Goal: Register for event/course

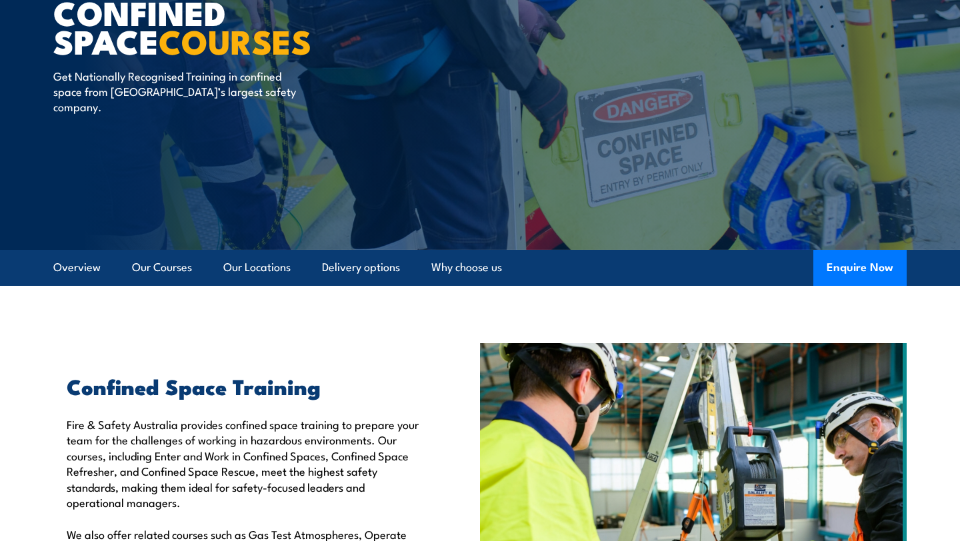
scroll to position [399, 0]
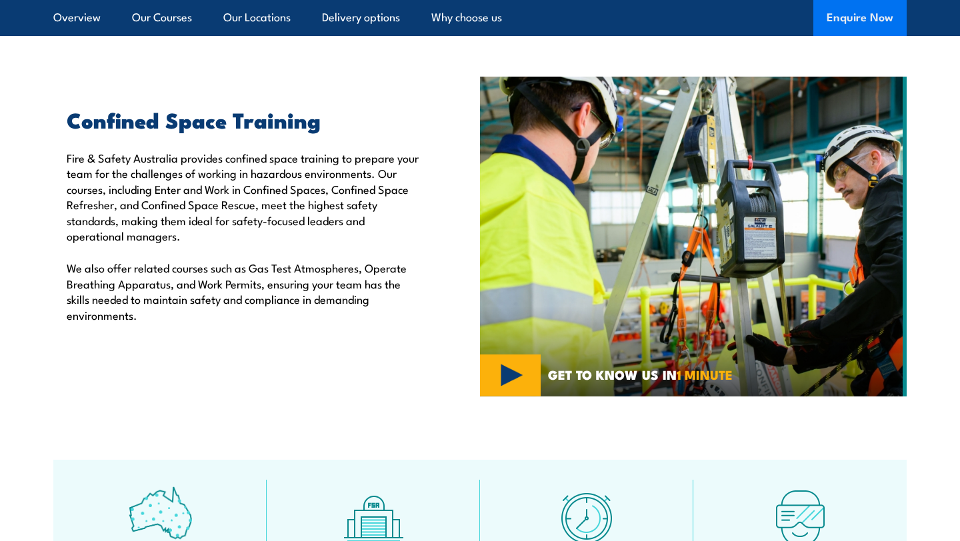
click at [897, 21] on button "Enquire Now" at bounding box center [859, 18] width 93 height 36
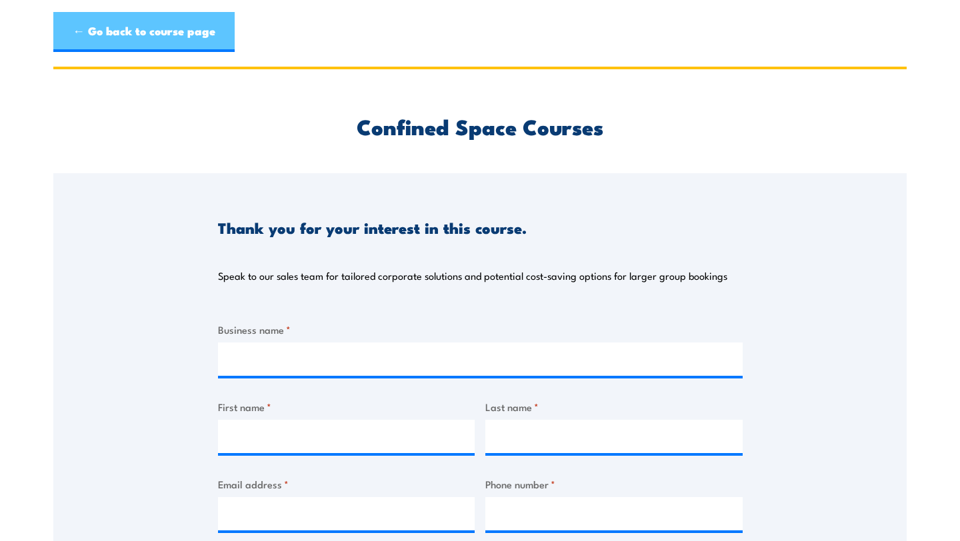
click at [135, 31] on link "← Go back to course page" at bounding box center [143, 32] width 181 height 40
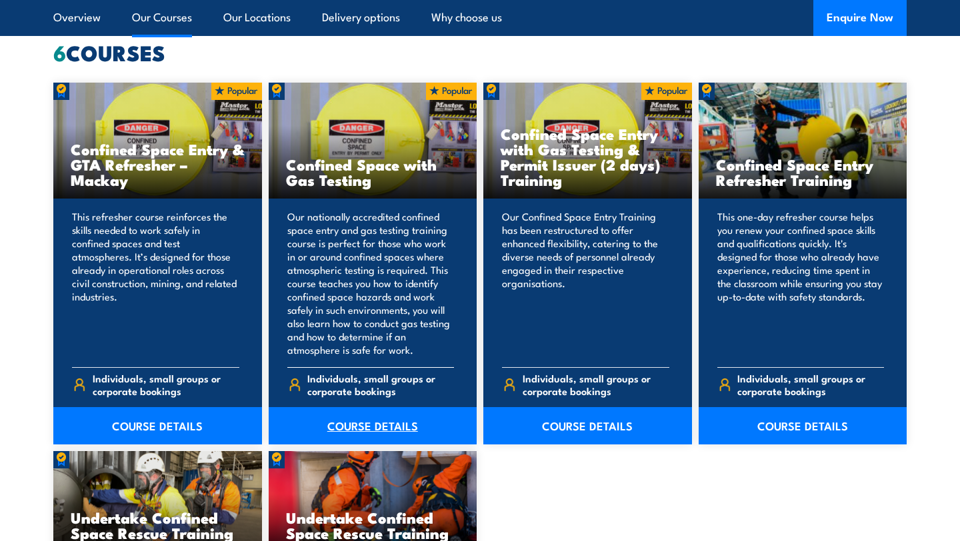
scroll to position [1057, 0]
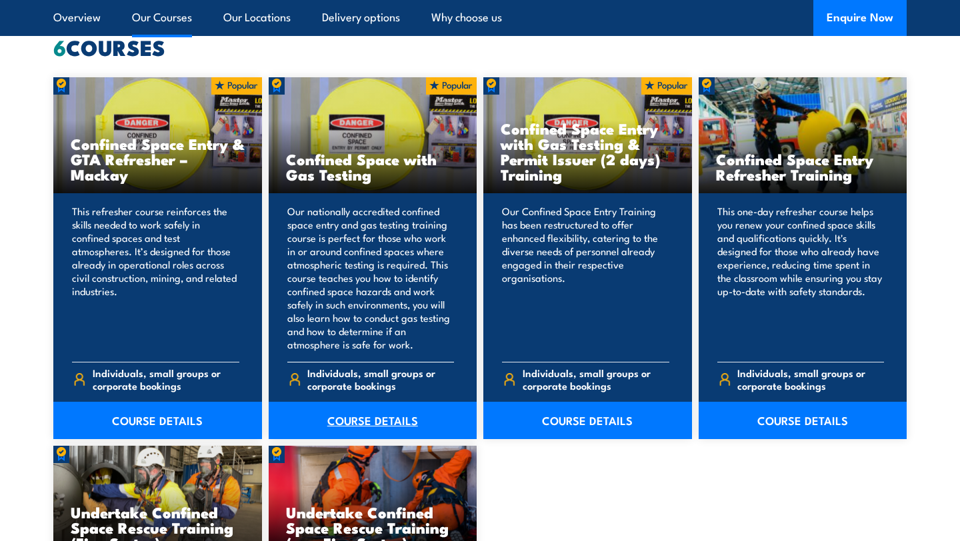
click at [397, 418] on link "COURSE DETAILS" at bounding box center [373, 420] width 209 height 37
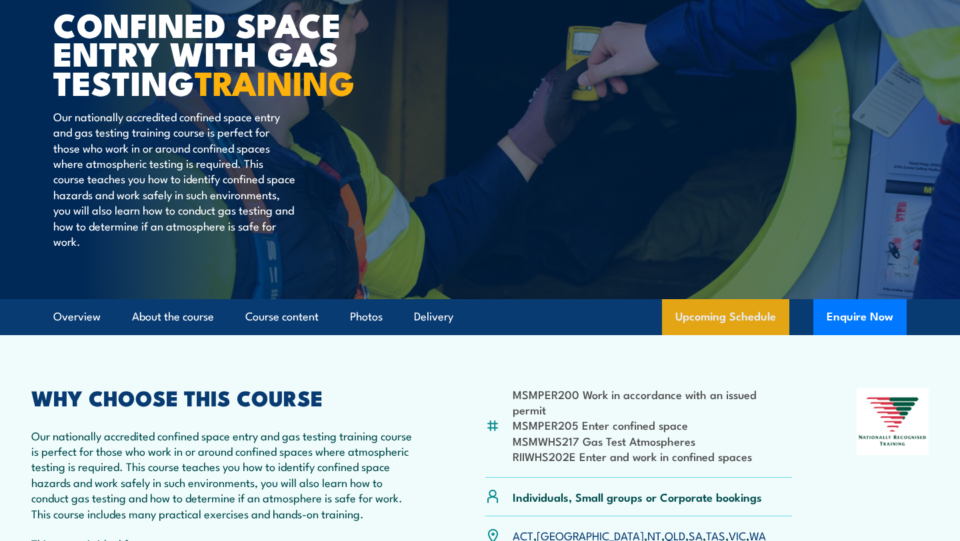
click at [725, 315] on link "Upcoming Schedule" at bounding box center [725, 317] width 127 height 36
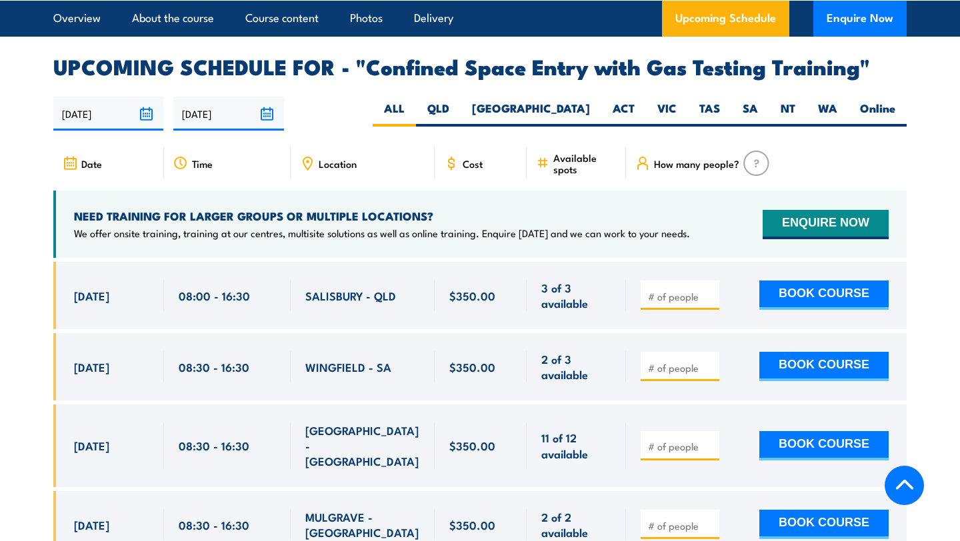
scroll to position [2424, 0]
